Goal: Information Seeking & Learning: Understand process/instructions

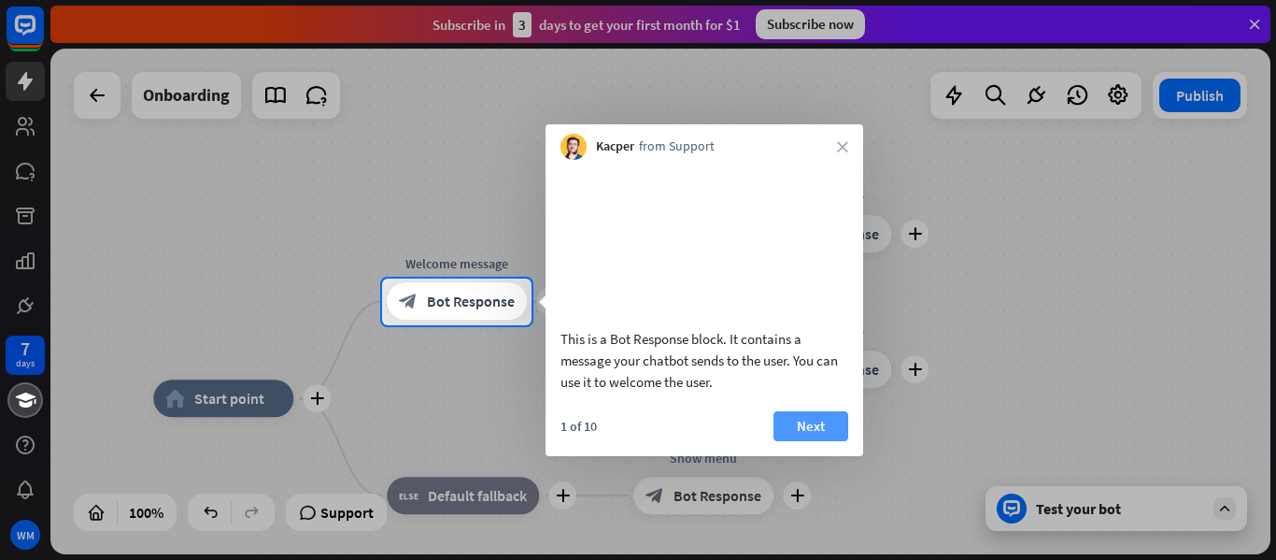
click at [796, 435] on button "Next" at bounding box center [811, 426] width 75 height 30
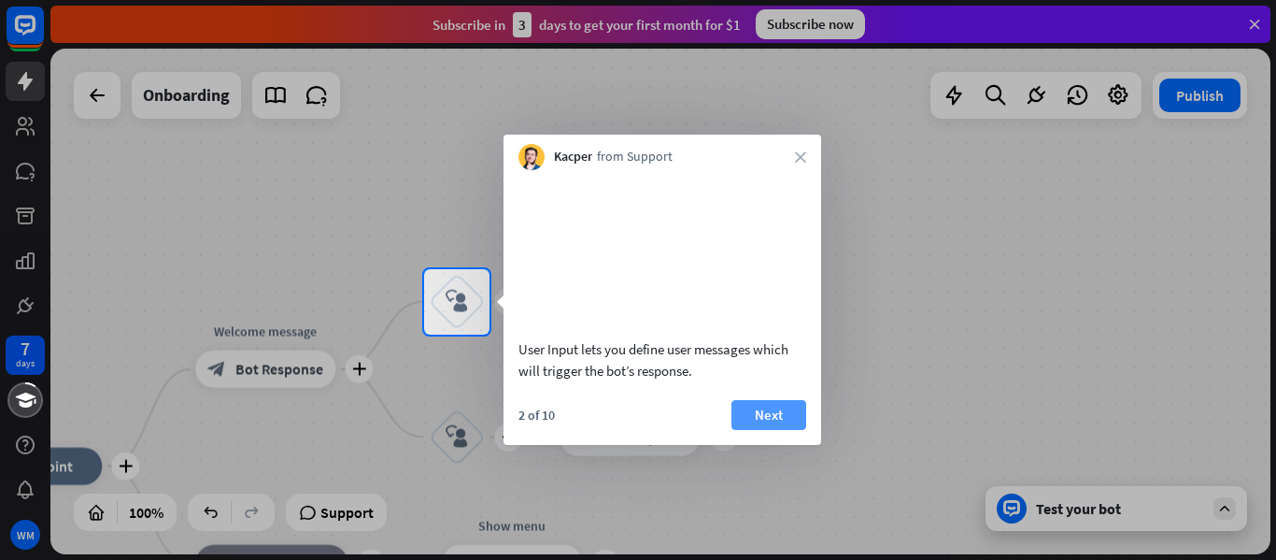
click at [771, 430] on button "Next" at bounding box center [769, 415] width 75 height 30
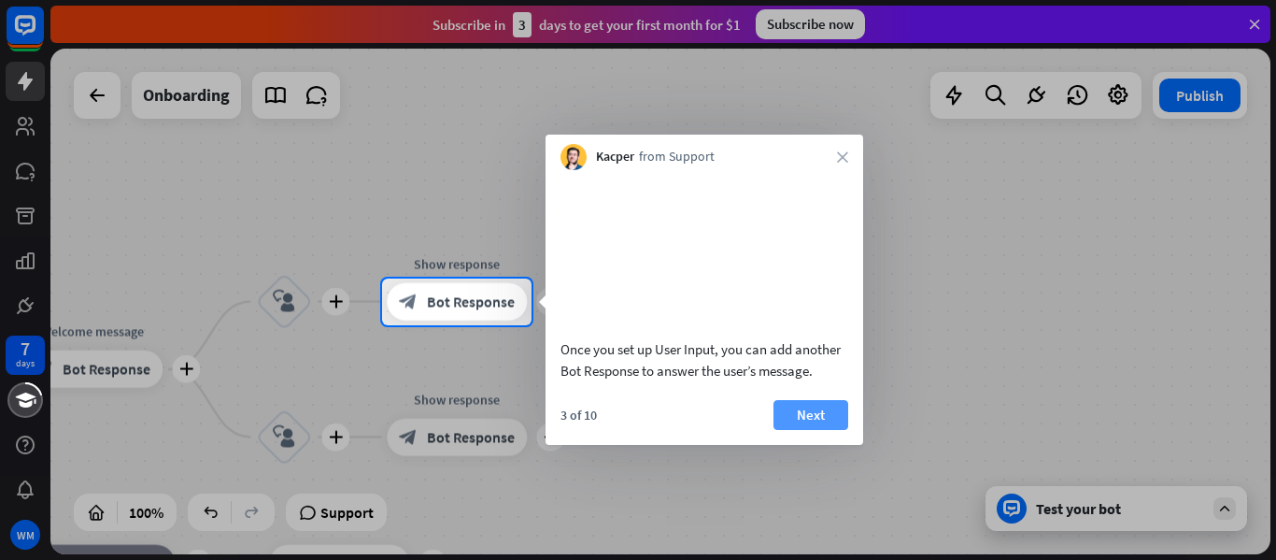
click at [808, 430] on button "Next" at bounding box center [811, 415] width 75 height 30
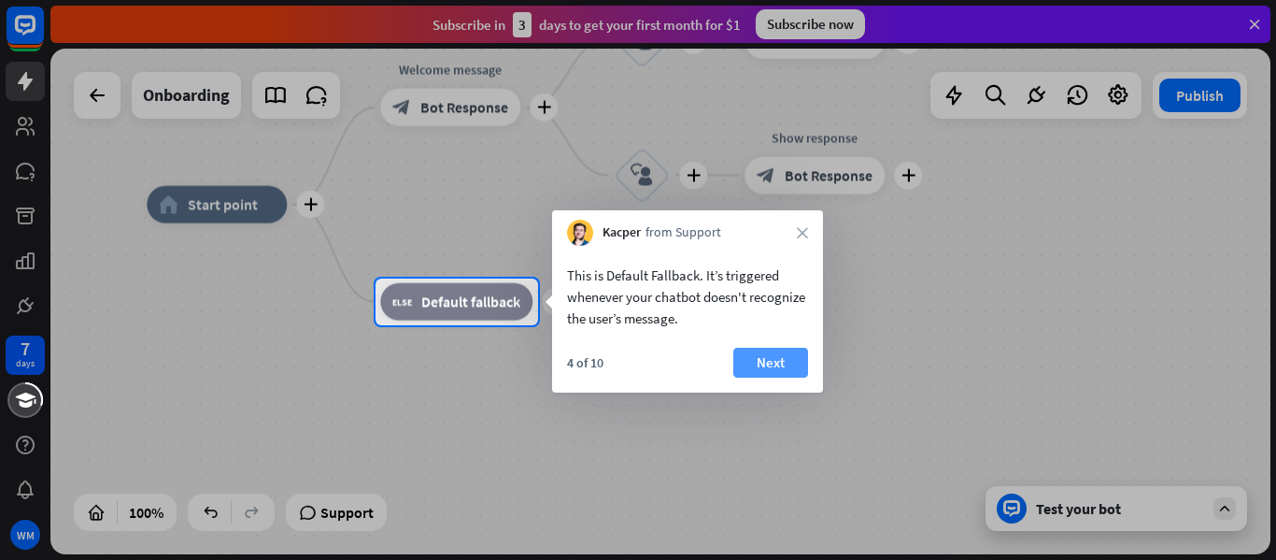
click at [798, 367] on button "Next" at bounding box center [770, 363] width 75 height 30
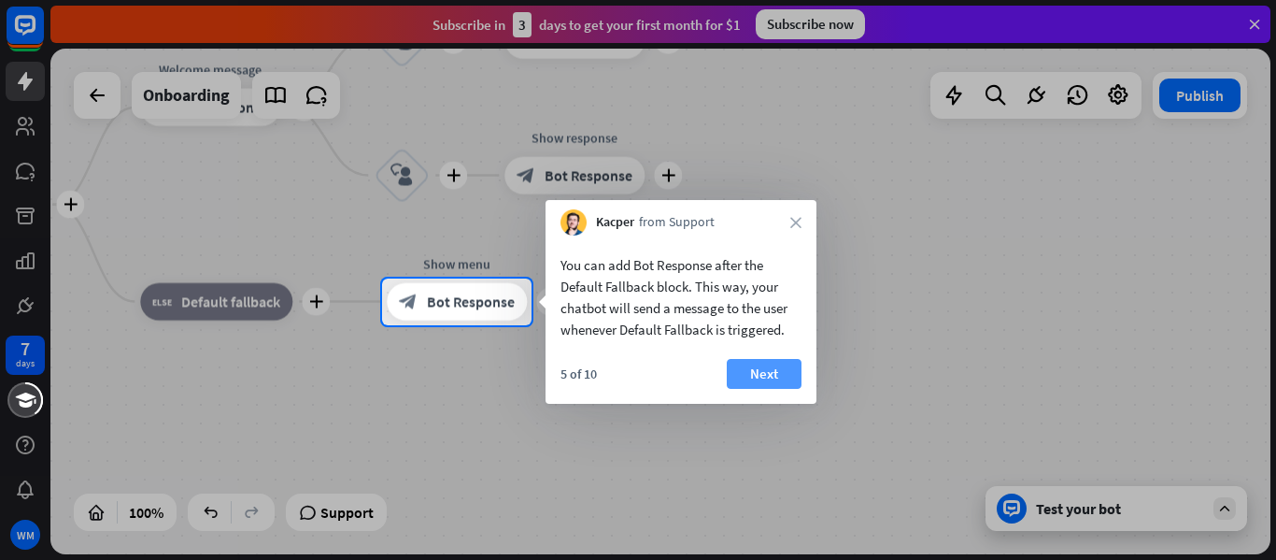
click at [784, 370] on button "Next" at bounding box center [764, 374] width 75 height 30
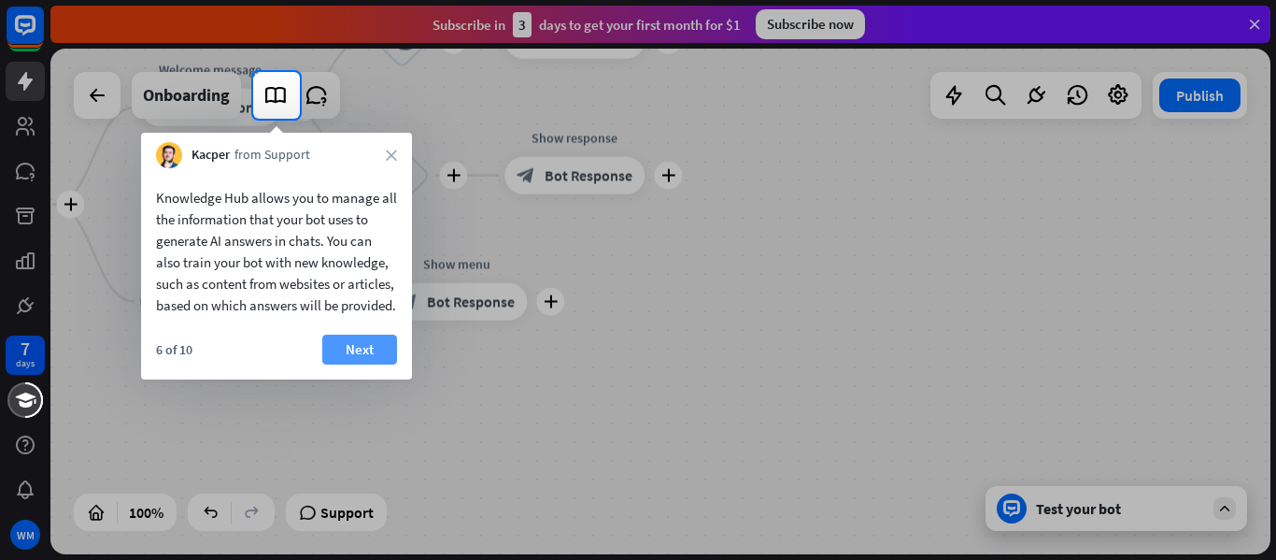
click at [355, 364] on button "Next" at bounding box center [359, 350] width 75 height 30
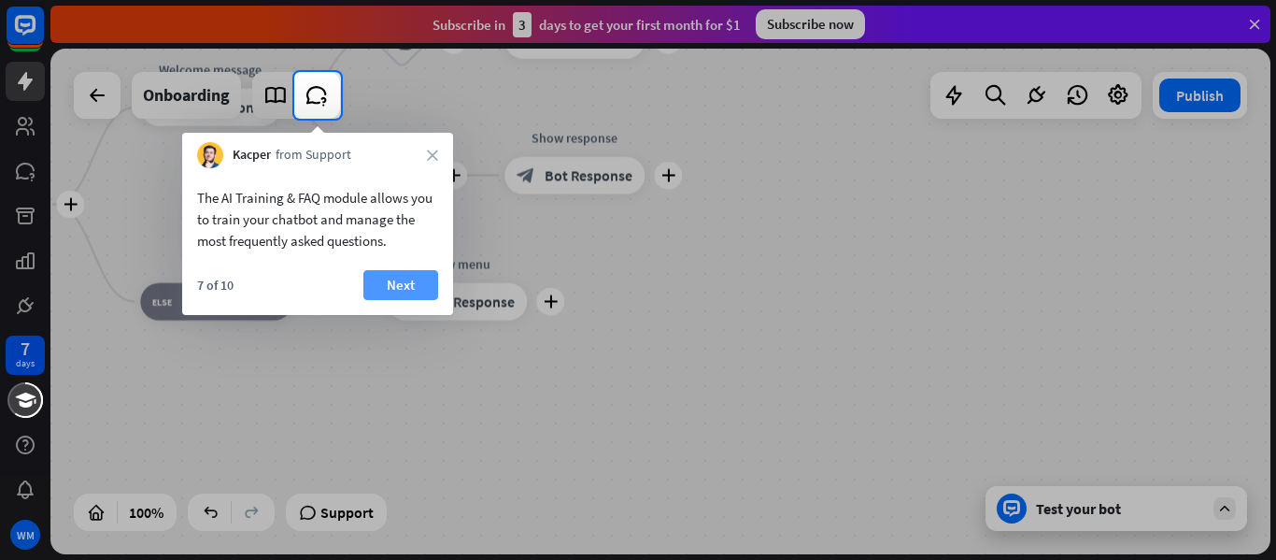
click at [384, 290] on button "Next" at bounding box center [400, 285] width 75 height 30
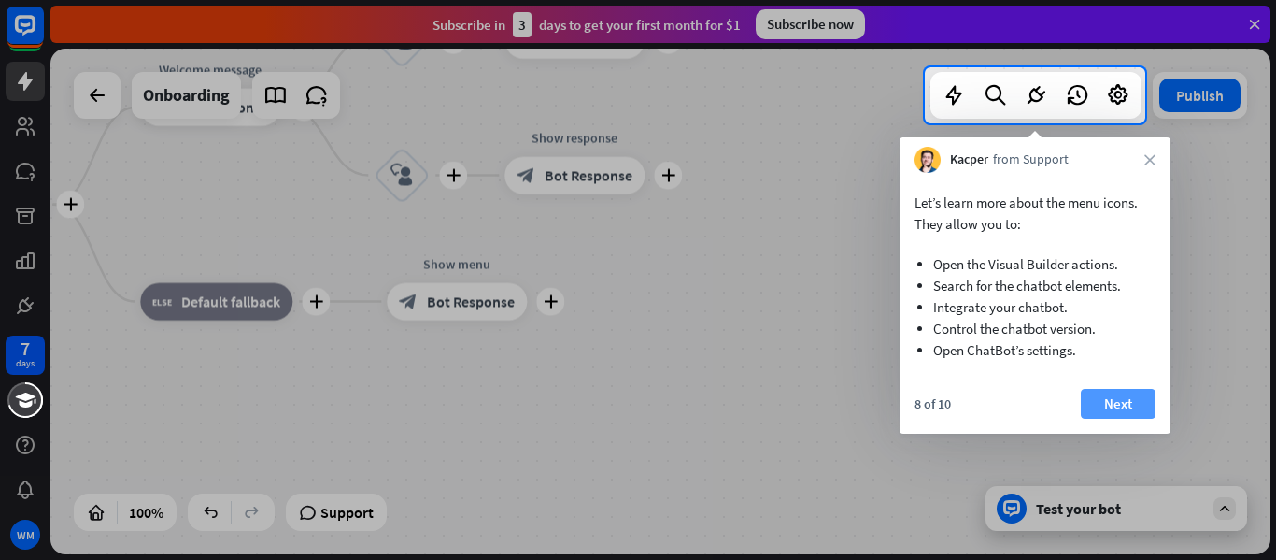
click at [1127, 403] on button "Next" at bounding box center [1118, 404] width 75 height 30
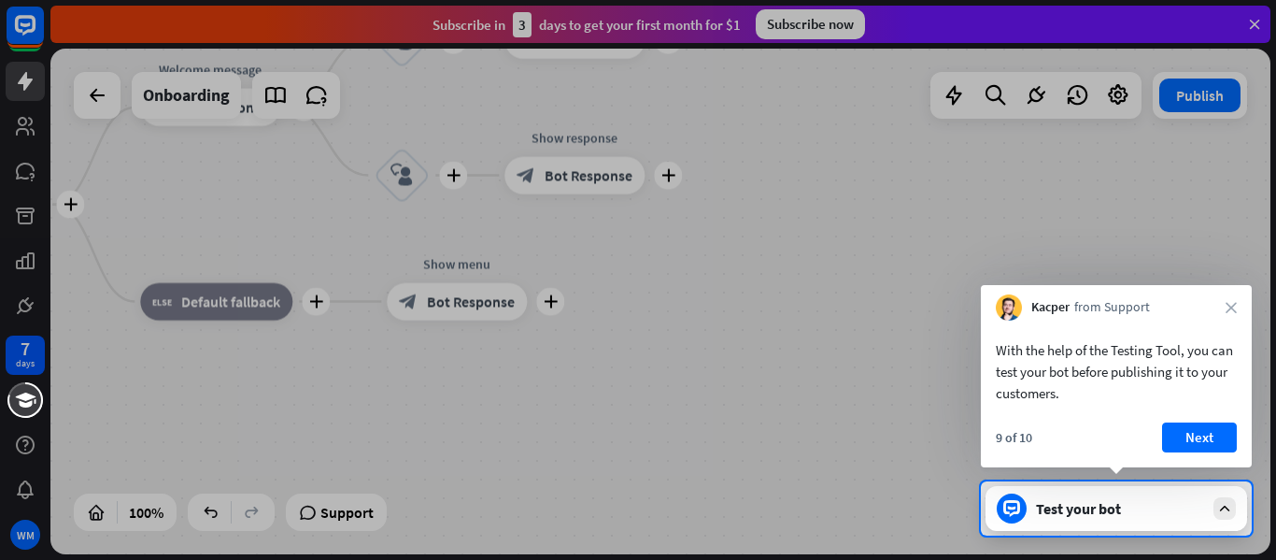
click at [1198, 428] on button "Next" at bounding box center [1199, 437] width 75 height 30
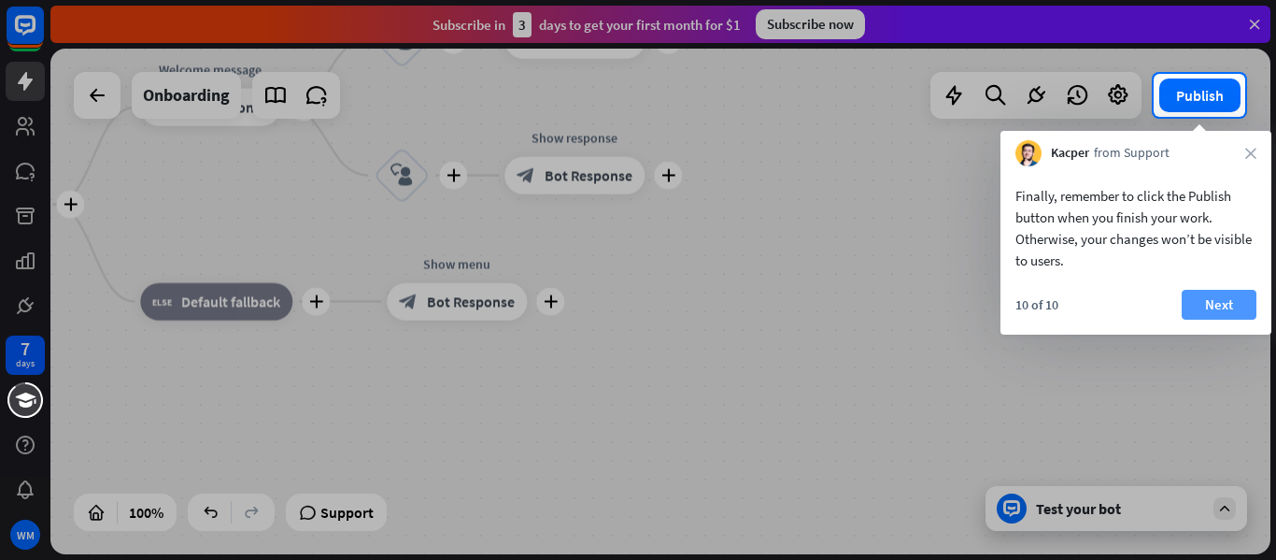
click at [1204, 296] on button "Next" at bounding box center [1219, 305] width 75 height 30
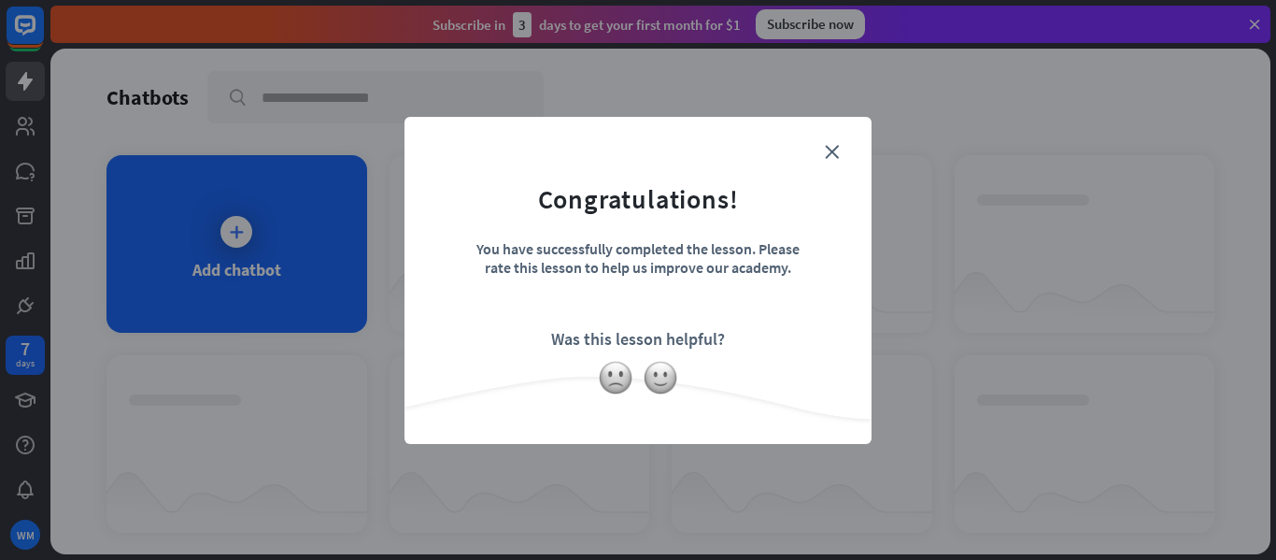
click at [839, 150] on div "close Congratulations! You have successfully completed the lesson. Please rate …" at bounding box center [638, 280] width 467 height 327
click at [834, 146] on icon "close" at bounding box center [832, 152] width 14 height 14
